Goal: Task Accomplishment & Management: Use online tool/utility

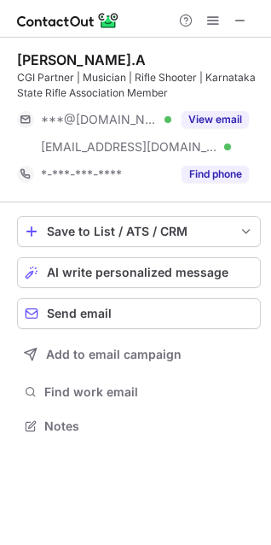
scroll to position [414, 271]
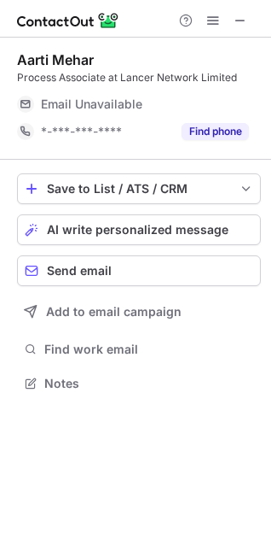
scroll to position [371, 271]
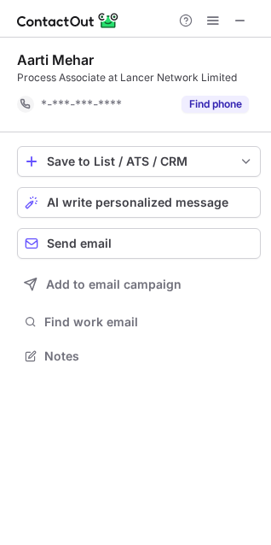
scroll to position [344, 271]
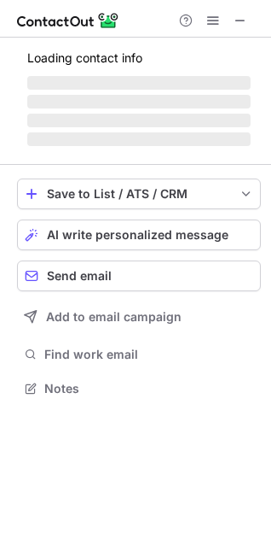
scroll to position [414, 271]
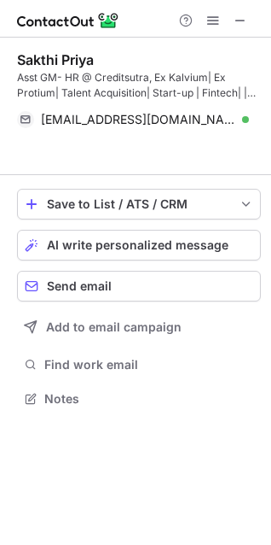
scroll to position [359, 271]
